Goal: Information Seeking & Learning: Learn about a topic

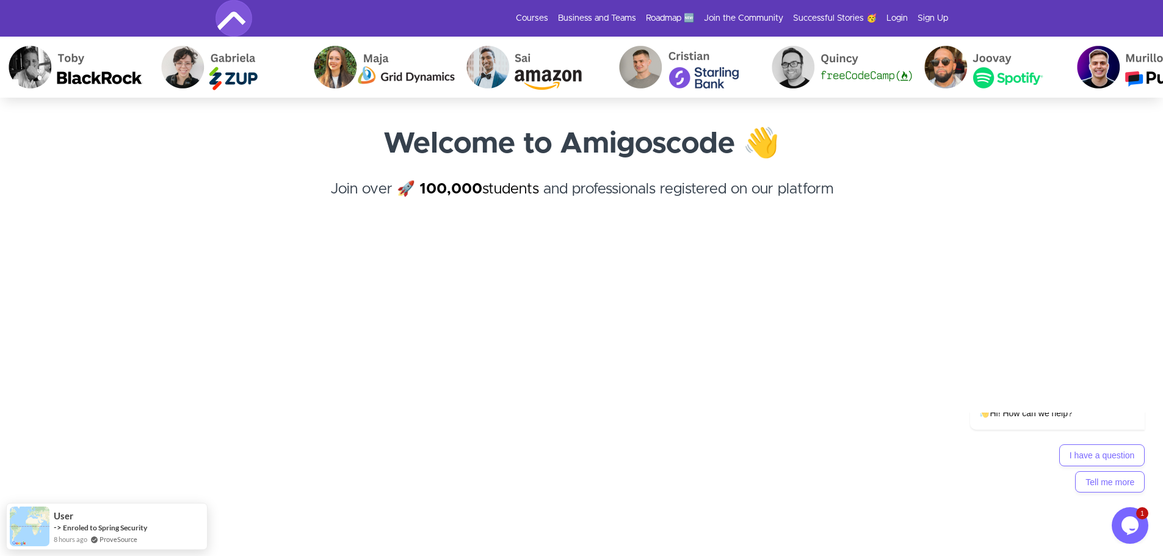
click at [899, 15] on link "Login" at bounding box center [896, 18] width 21 height 12
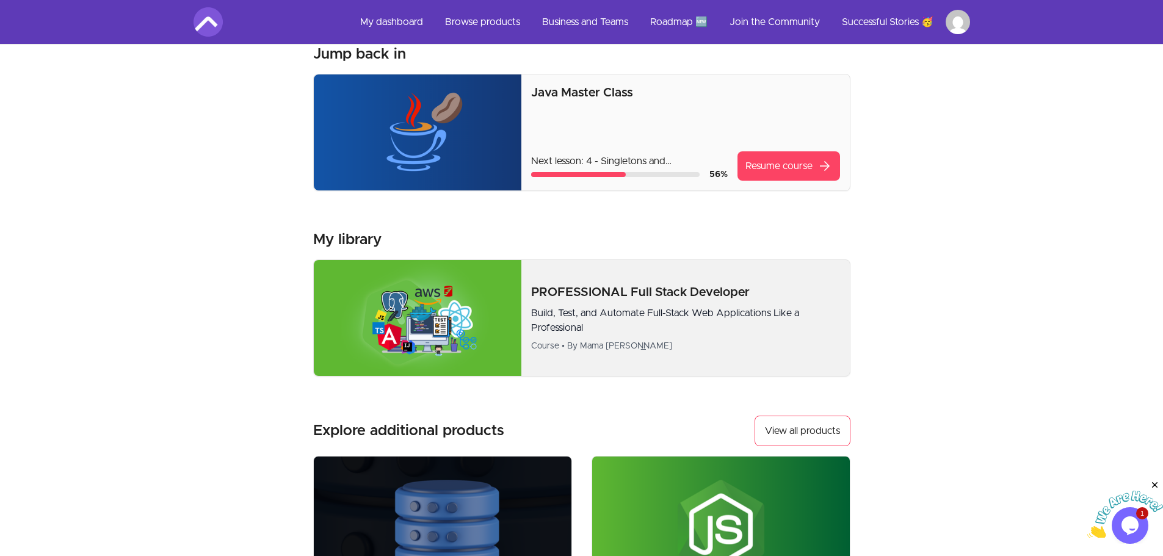
click at [617, 291] on p "PROFESSIONAL Full Stack Developer" at bounding box center [685, 292] width 308 height 17
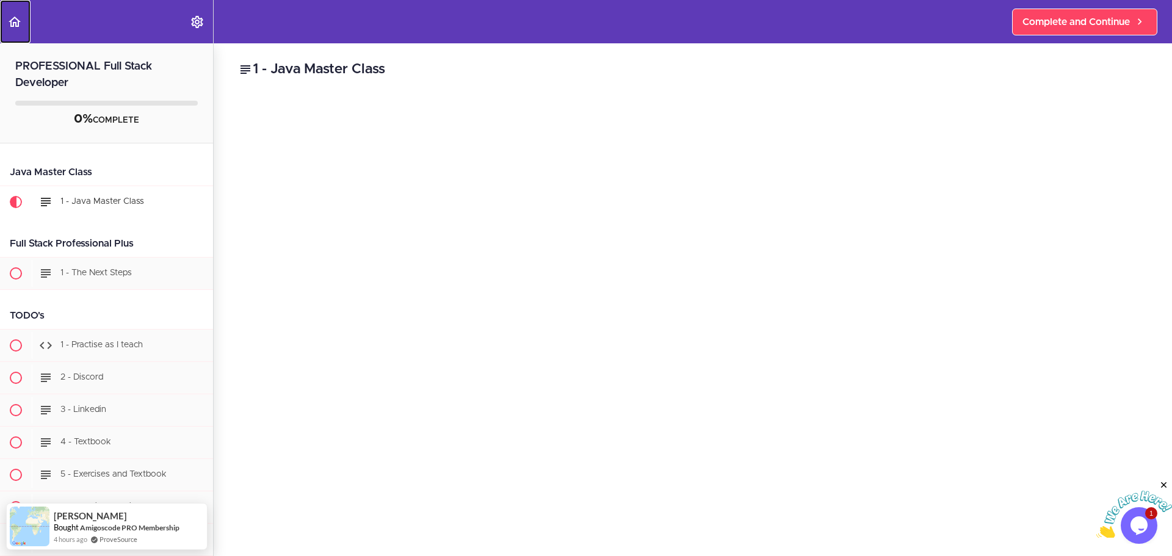
click at [12, 21] on use "Back to course curriculum" at bounding box center [15, 21] width 12 height 10
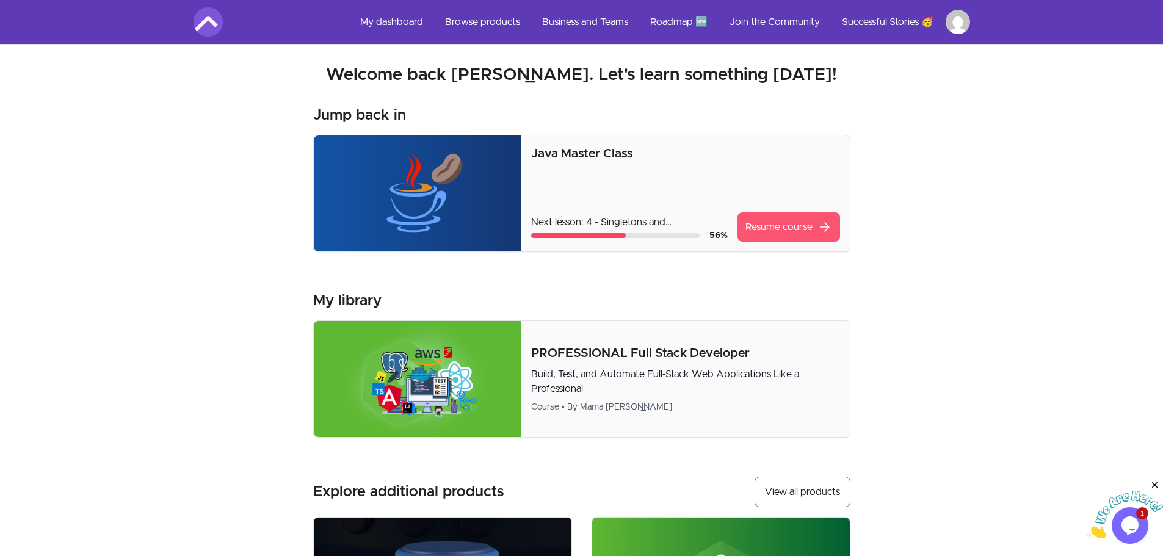
click at [783, 225] on link "Resume course arrow_forward" at bounding box center [789, 226] width 103 height 29
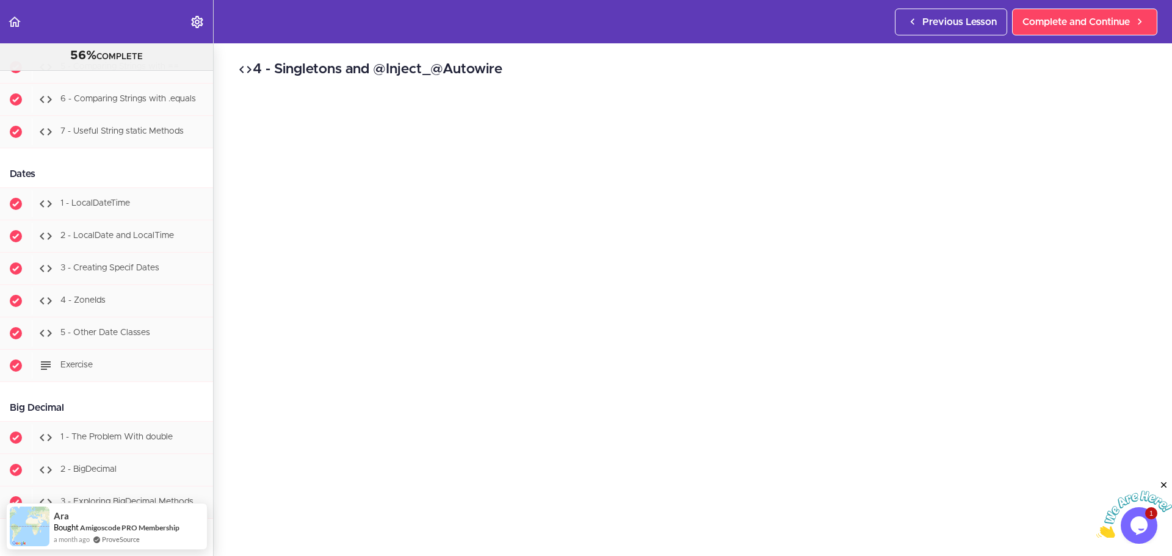
scroll to position [4518, 0]
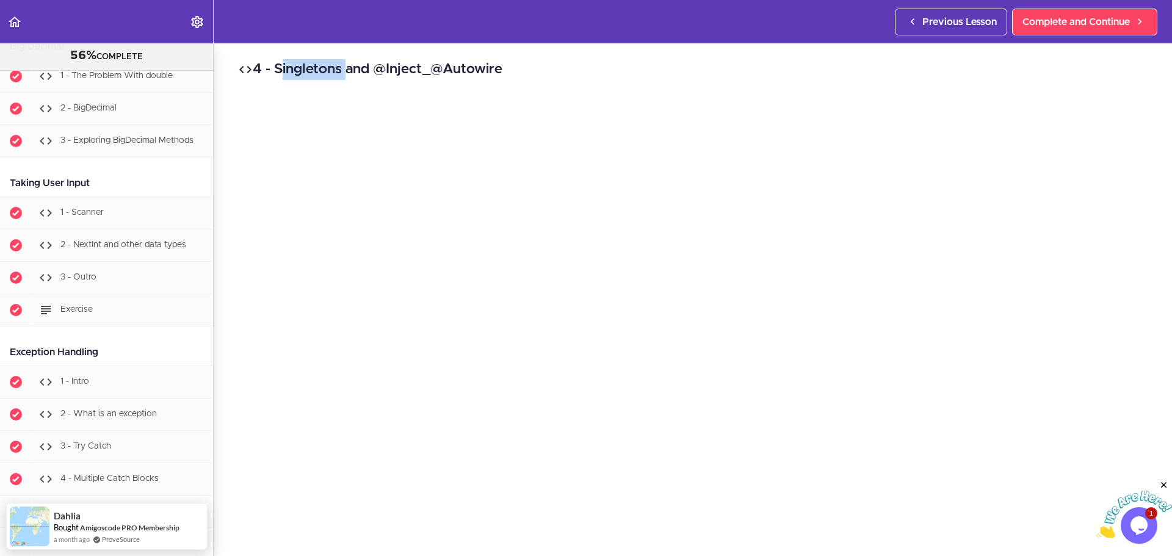
drag, startPoint x: 281, startPoint y: 70, endPoint x: 513, endPoint y: 70, distance: 232.0
click at [513, 70] on h2 "4 - Singletons and @Inject_@Autowire" at bounding box center [693, 69] width 910 height 21
drag, startPoint x: 513, startPoint y: 70, endPoint x: 505, endPoint y: 70, distance: 7.9
click at [505, 70] on h2 "4 - Singletons and @Inject_@Autowire" at bounding box center [693, 69] width 910 height 21
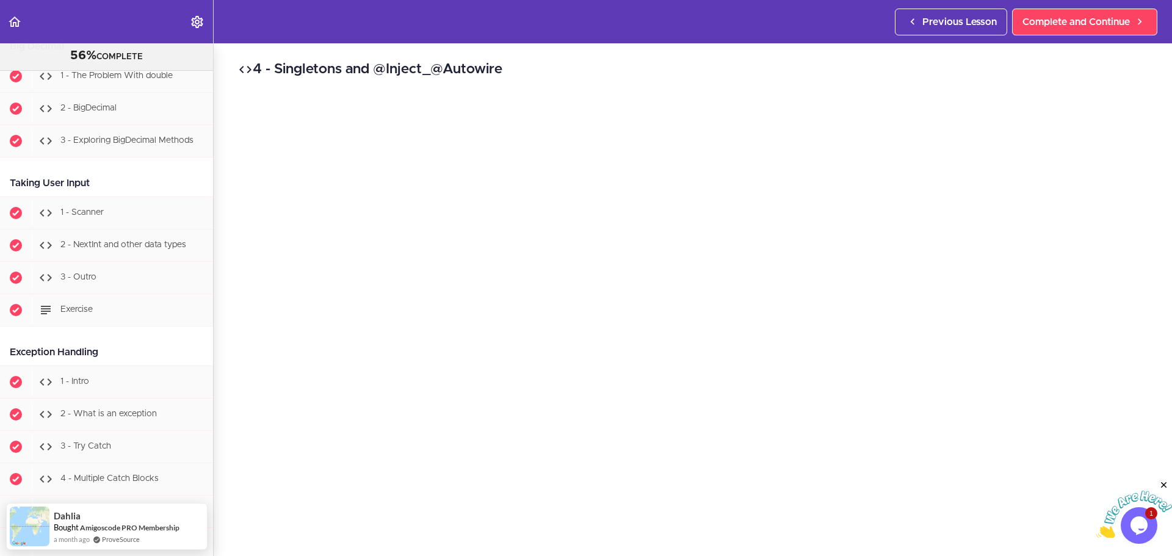
copy h2 "4 - Singletons and @Inject_@Autowire"
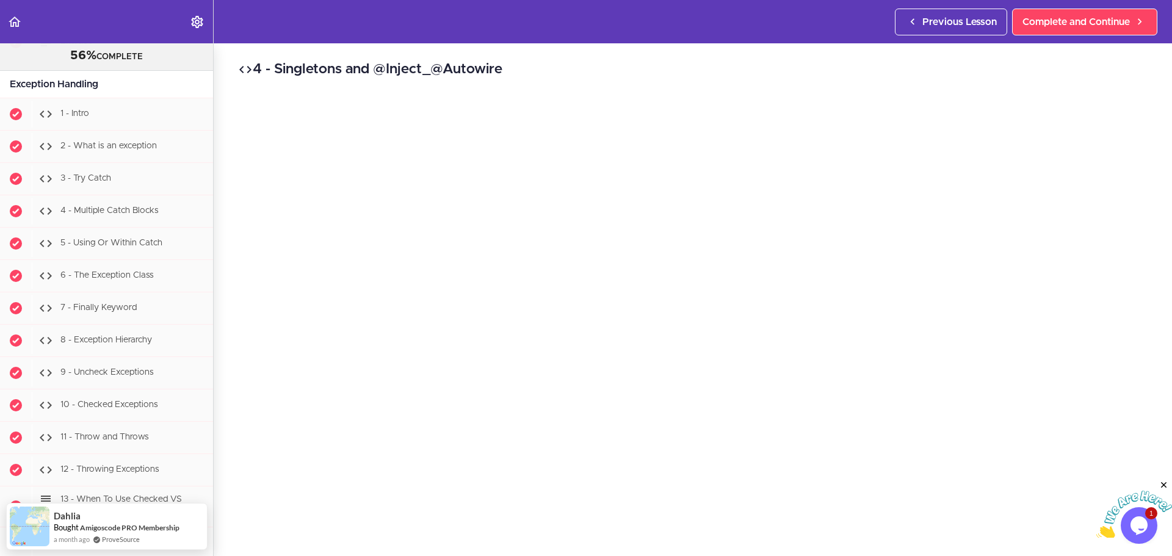
scroll to position [4823, 0]
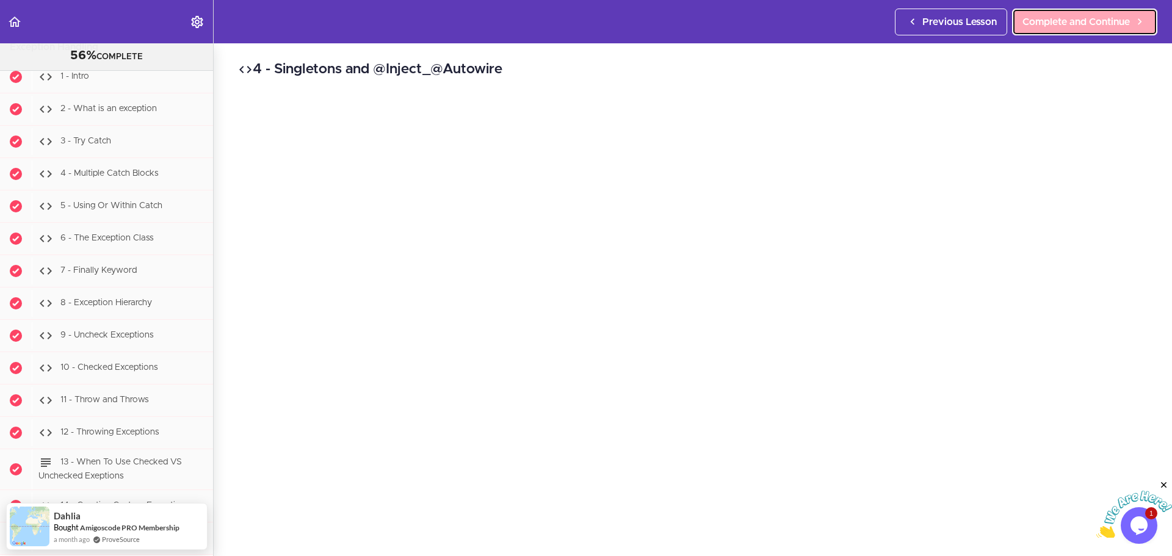
click at [1039, 30] on link "Complete and Continue" at bounding box center [1084, 22] width 145 height 27
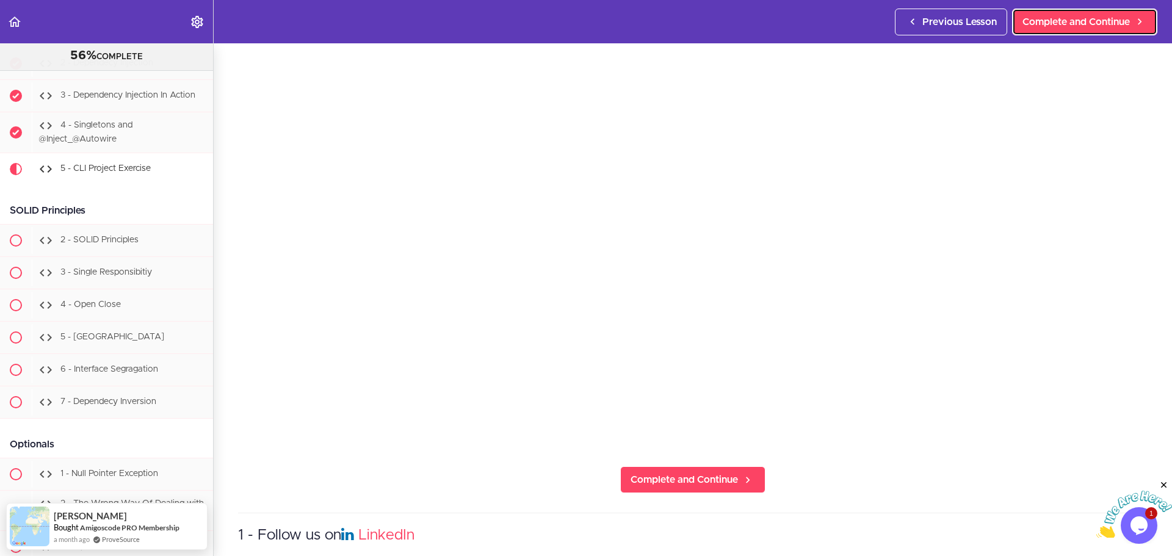
scroll to position [183, 0]
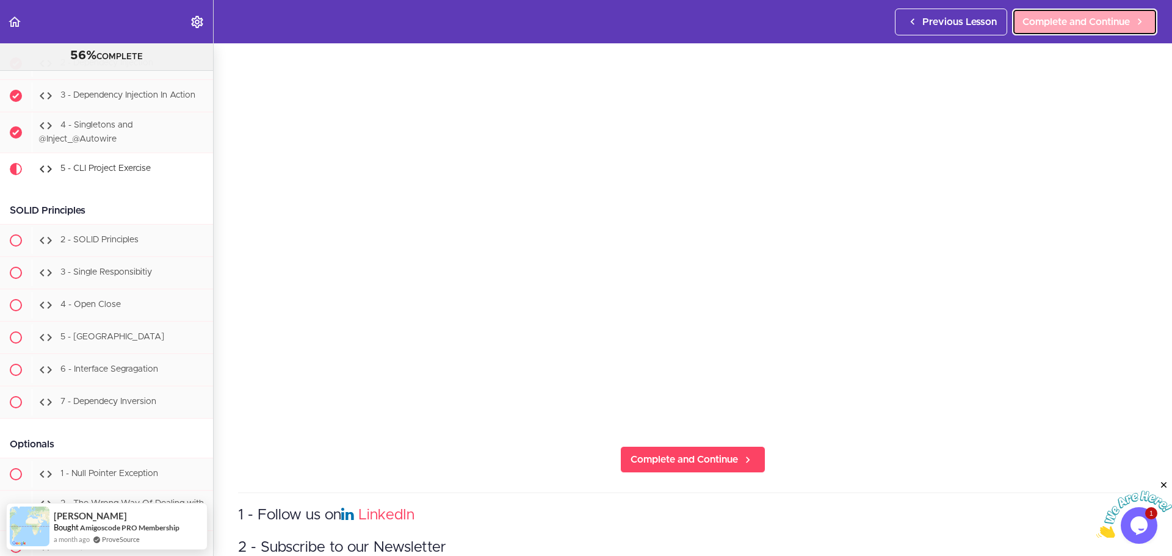
click at [1056, 17] on span "Complete and Continue" at bounding box center [1076, 22] width 107 height 15
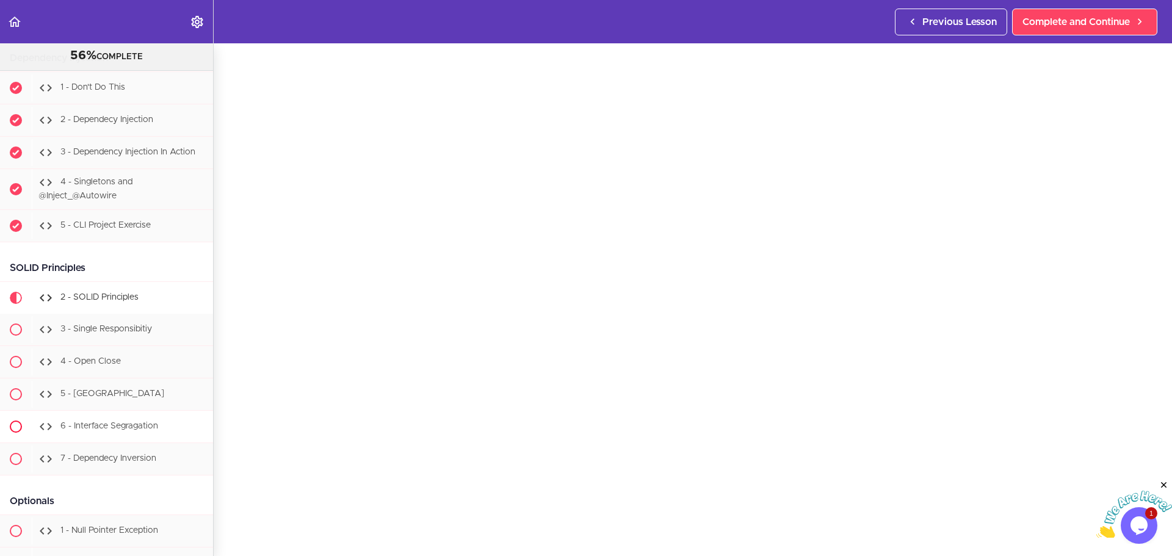
scroll to position [8270, 0]
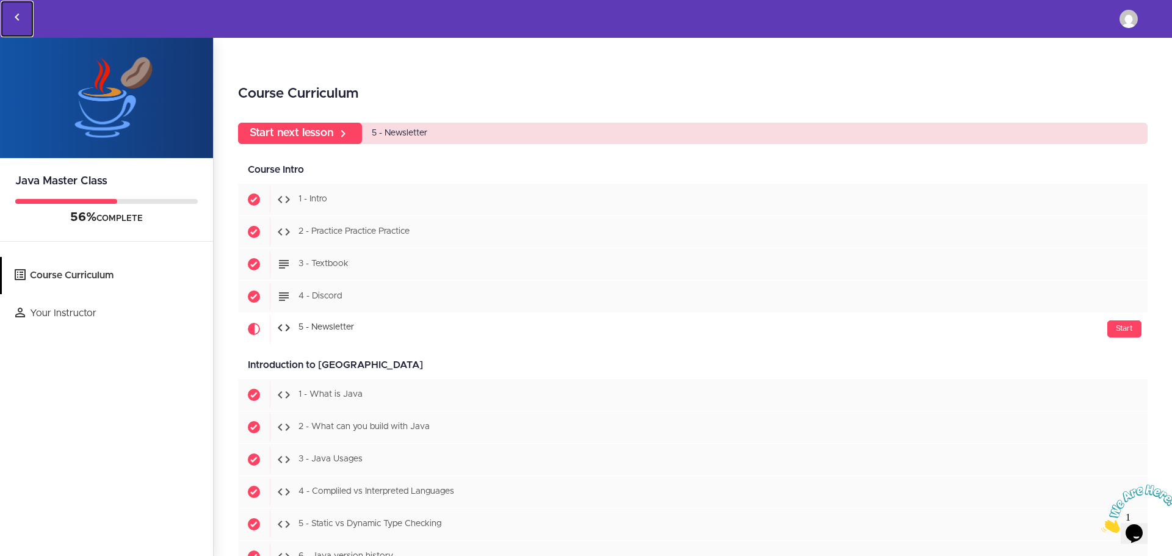
click at [7, 14] on link "Back to courses" at bounding box center [17, 19] width 33 height 37
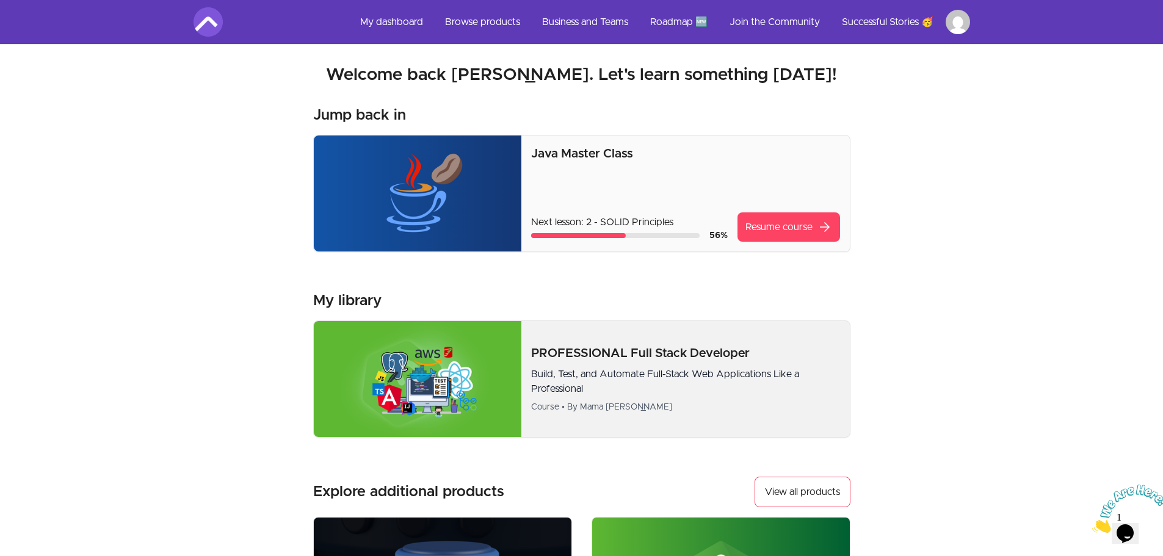
click at [617, 349] on p "PROFESSIONAL Full Stack Developer" at bounding box center [685, 353] width 308 height 17
